Goal: Task Accomplishment & Management: Manage account settings

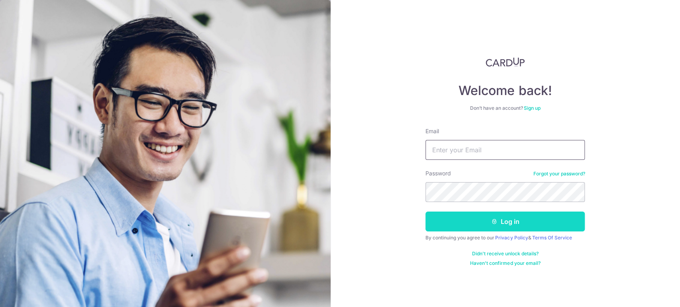
type input "[EMAIL_ADDRESS][DOMAIN_NAME]"
click at [512, 224] on button "Log in" at bounding box center [504, 222] width 159 height 20
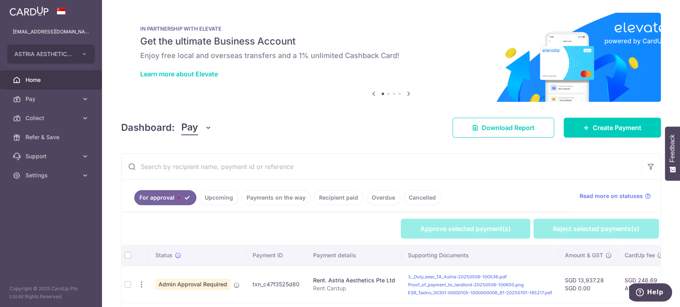
click at [201, 127] on button "Pay" at bounding box center [196, 127] width 31 height 15
click at [195, 167] on link "Collect" at bounding box center [223, 169] width 83 height 19
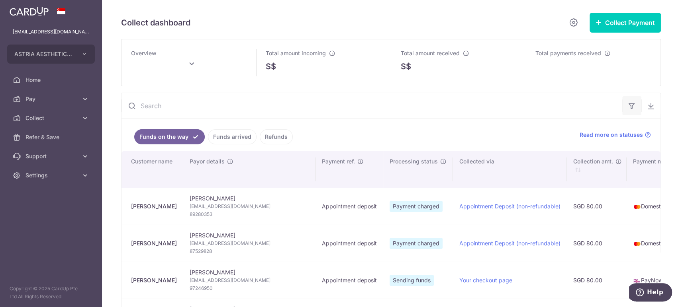
drag, startPoint x: 647, startPoint y: 106, endPoint x: 624, endPoint y: 107, distance: 23.1
click at [624, 107] on div "We are preparing your excel download link... An email with the download link wi…" at bounding box center [390, 105] width 539 height 25
click at [628, 106] on icon "button" at bounding box center [632, 106] width 8 height 8
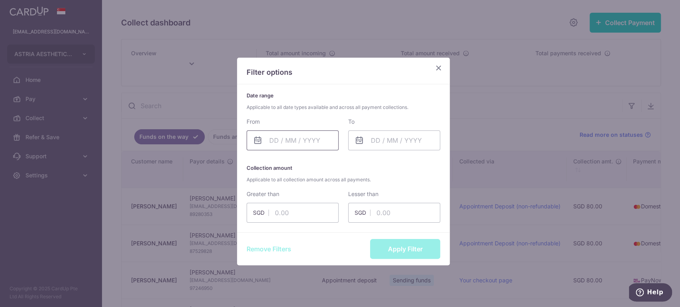
click at [301, 139] on input "text" at bounding box center [292, 141] width 92 height 20
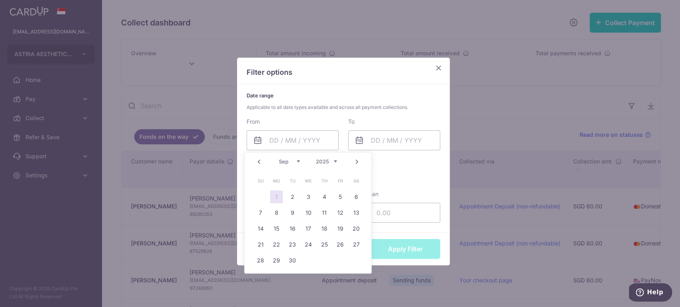
click at [260, 158] on link "Prev" at bounding box center [259, 162] width 10 height 10
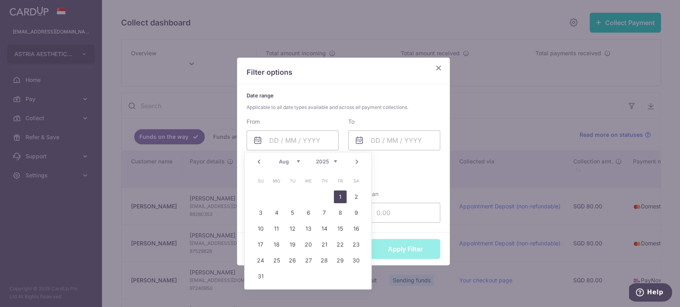
click at [341, 197] on link "1" at bounding box center [340, 197] width 13 height 13
type input "[DATE]"
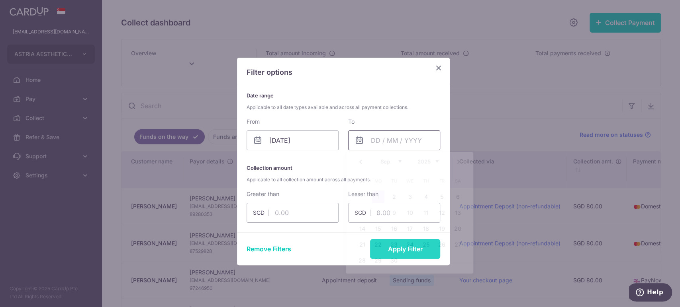
click at [381, 146] on input "text" at bounding box center [394, 141] width 92 height 20
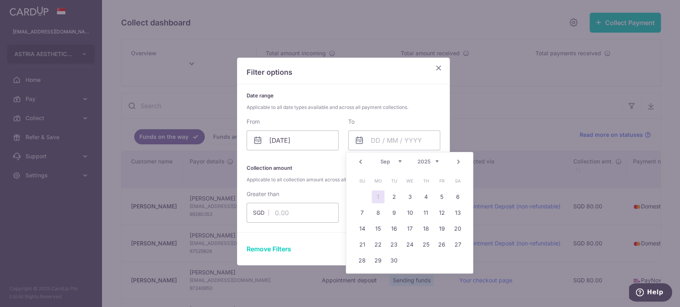
click at [361, 162] on link "Prev" at bounding box center [361, 162] width 10 height 10
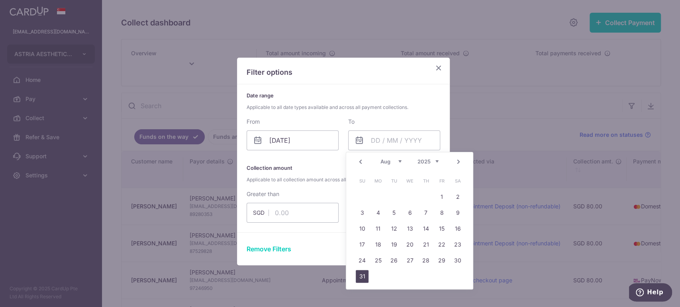
click at [366, 275] on link "31" at bounding box center [362, 276] width 13 height 13
type input "[DATE]"
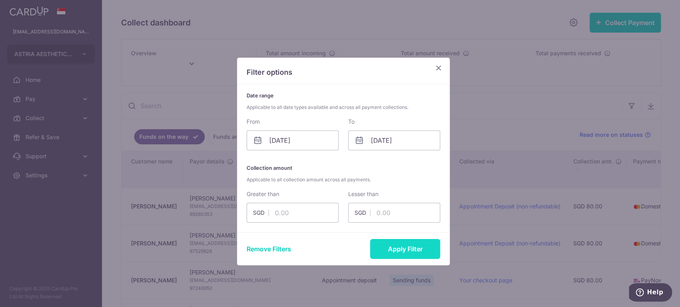
click at [401, 250] on button "Apply Filter" at bounding box center [405, 249] width 70 height 20
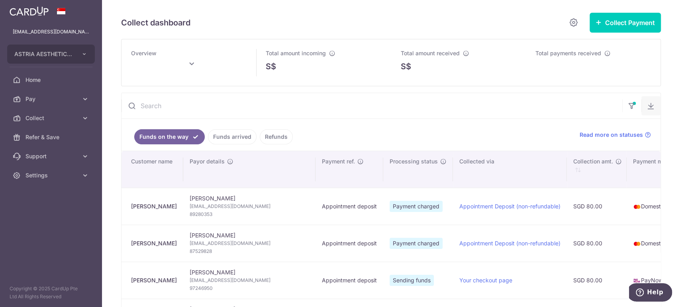
click at [650, 104] on icon "button" at bounding box center [651, 106] width 8 height 8
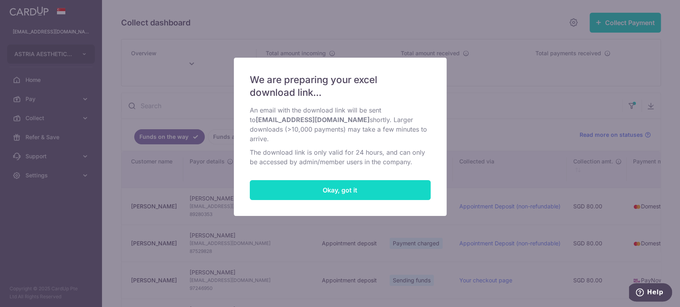
click at [377, 182] on button "Okay, got it" at bounding box center [340, 190] width 181 height 20
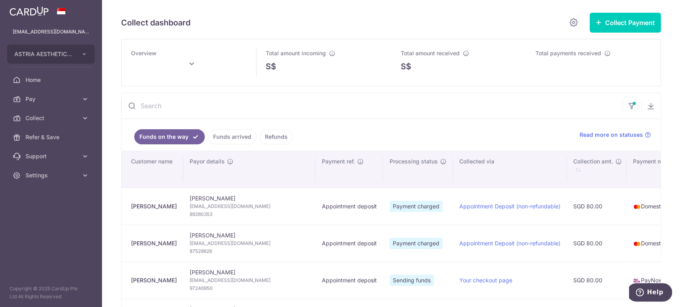
type input "[DATE]"
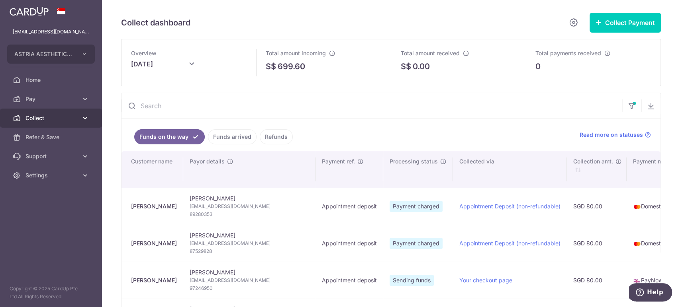
click at [63, 115] on span "Collect" at bounding box center [51, 118] width 53 height 8
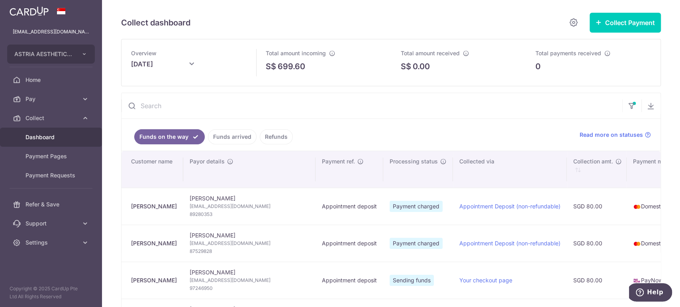
click at [51, 136] on span "Dashboard" at bounding box center [51, 137] width 53 height 8
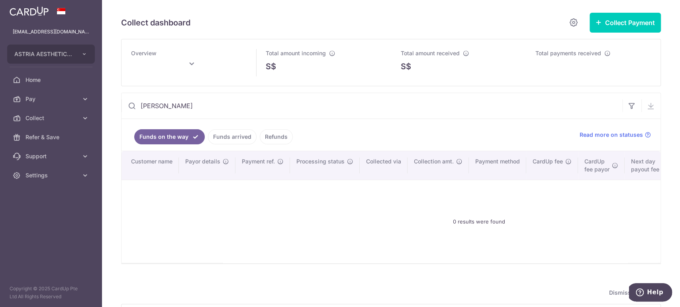
type input "[PERSON_NAME]"
click at [236, 137] on link "Funds arrived" at bounding box center [232, 136] width 49 height 15
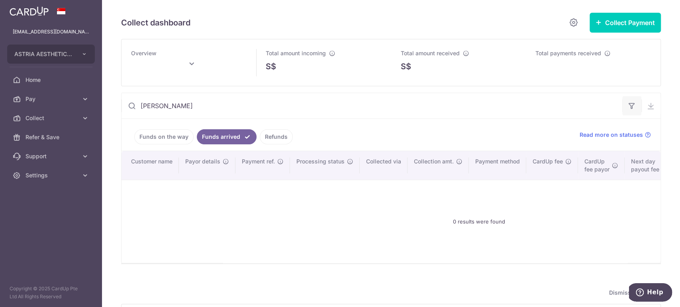
click at [628, 108] on icon "button" at bounding box center [632, 106] width 8 height 8
click at [176, 133] on link "Funds on the way" at bounding box center [163, 136] width 59 height 15
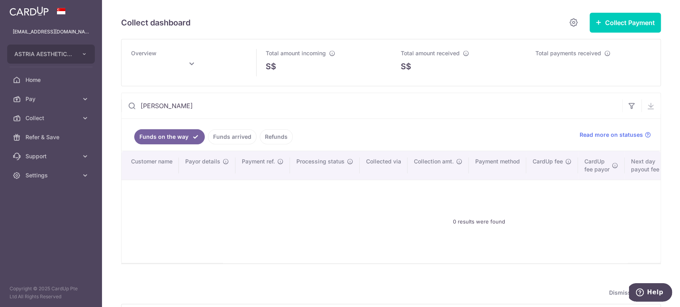
click at [228, 138] on link "Funds arrived" at bounding box center [232, 136] width 49 height 15
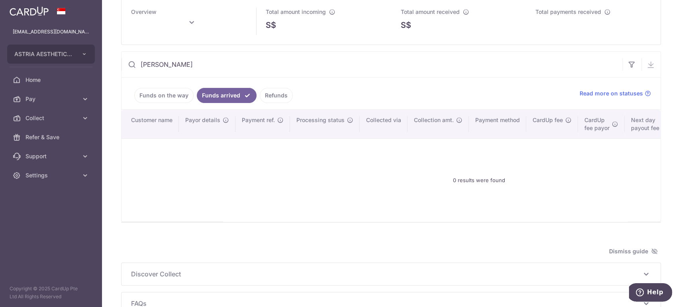
scroll to position [8, 0]
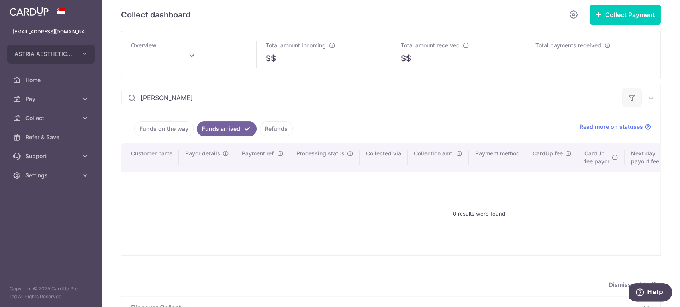
click at [630, 99] on icon "button" at bounding box center [632, 98] width 8 height 8
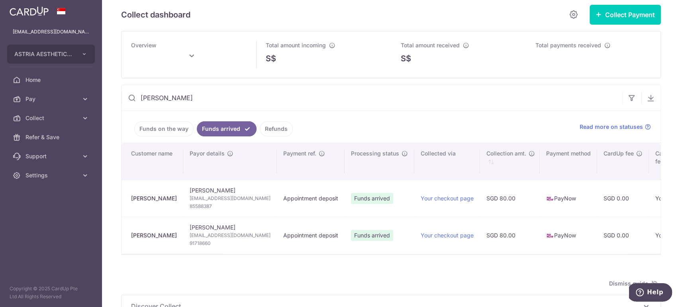
type input "[DATE]"
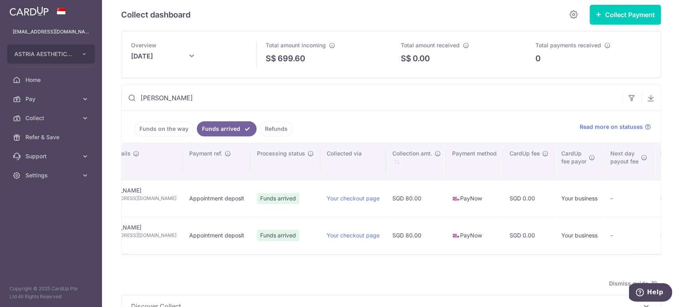
scroll to position [0, 28]
